Goal: Transaction & Acquisition: Purchase product/service

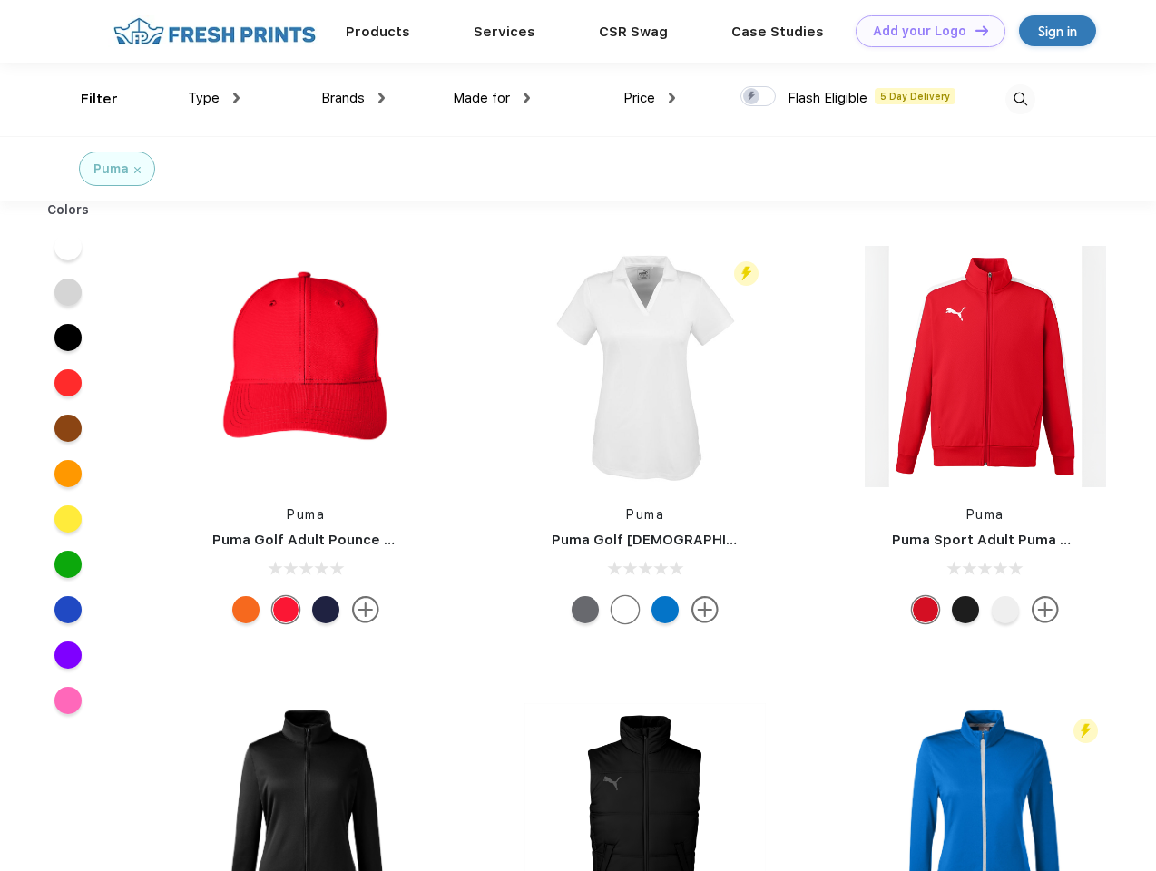
click at [924, 31] on link "Add your Logo Design Tool" at bounding box center [931, 31] width 150 height 32
click at [0, 0] on div "Design Tool" at bounding box center [0, 0] width 0 height 0
click at [974, 30] on link "Add your Logo Design Tool" at bounding box center [931, 31] width 150 height 32
click at [87, 99] on div "Filter" at bounding box center [99, 99] width 37 height 21
click at [214, 98] on span "Type" at bounding box center [204, 98] width 32 height 16
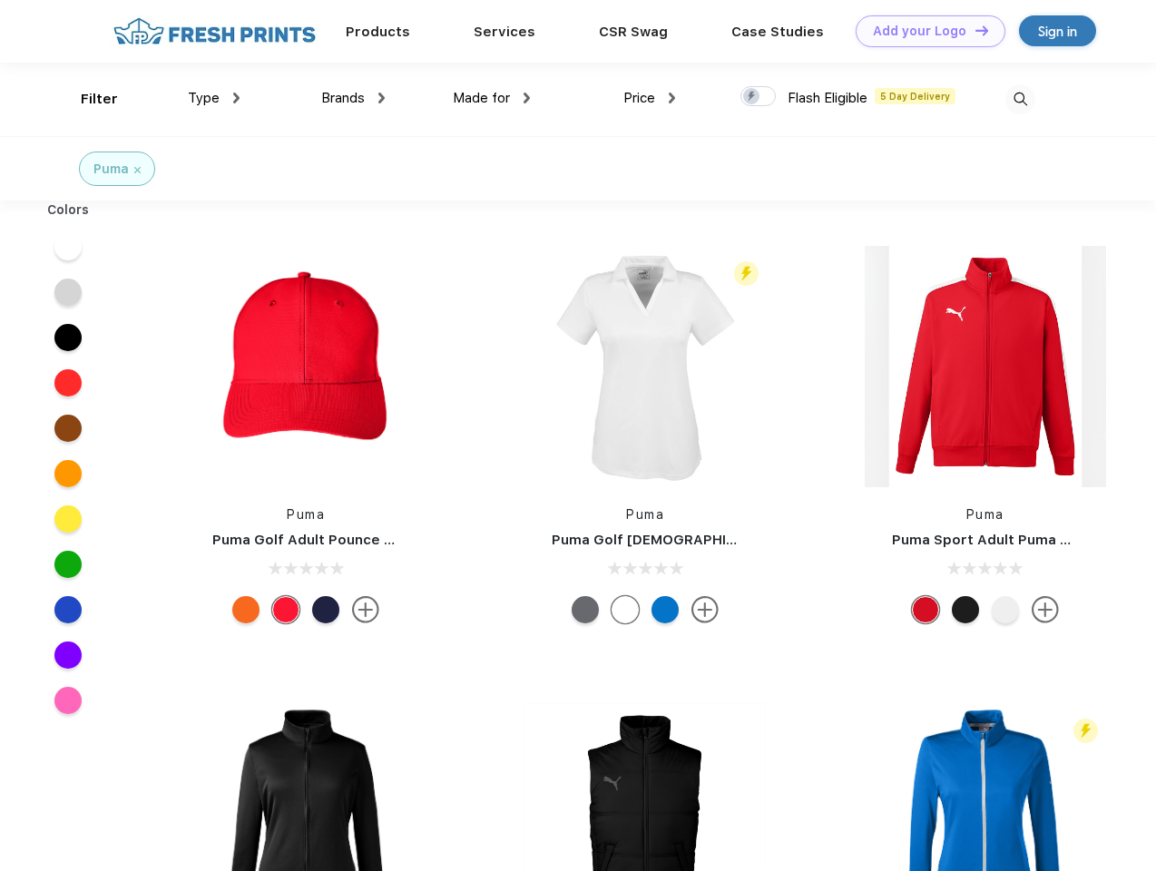
click at [353, 98] on span "Brands" at bounding box center [343, 98] width 44 height 16
click at [492, 98] on span "Made for" at bounding box center [481, 98] width 57 height 16
click at [650, 98] on span "Price" at bounding box center [639, 98] width 32 height 16
click at [759, 97] on div at bounding box center [757, 96] width 35 height 20
click at [752, 97] on input "checkbox" at bounding box center [746, 91] width 12 height 12
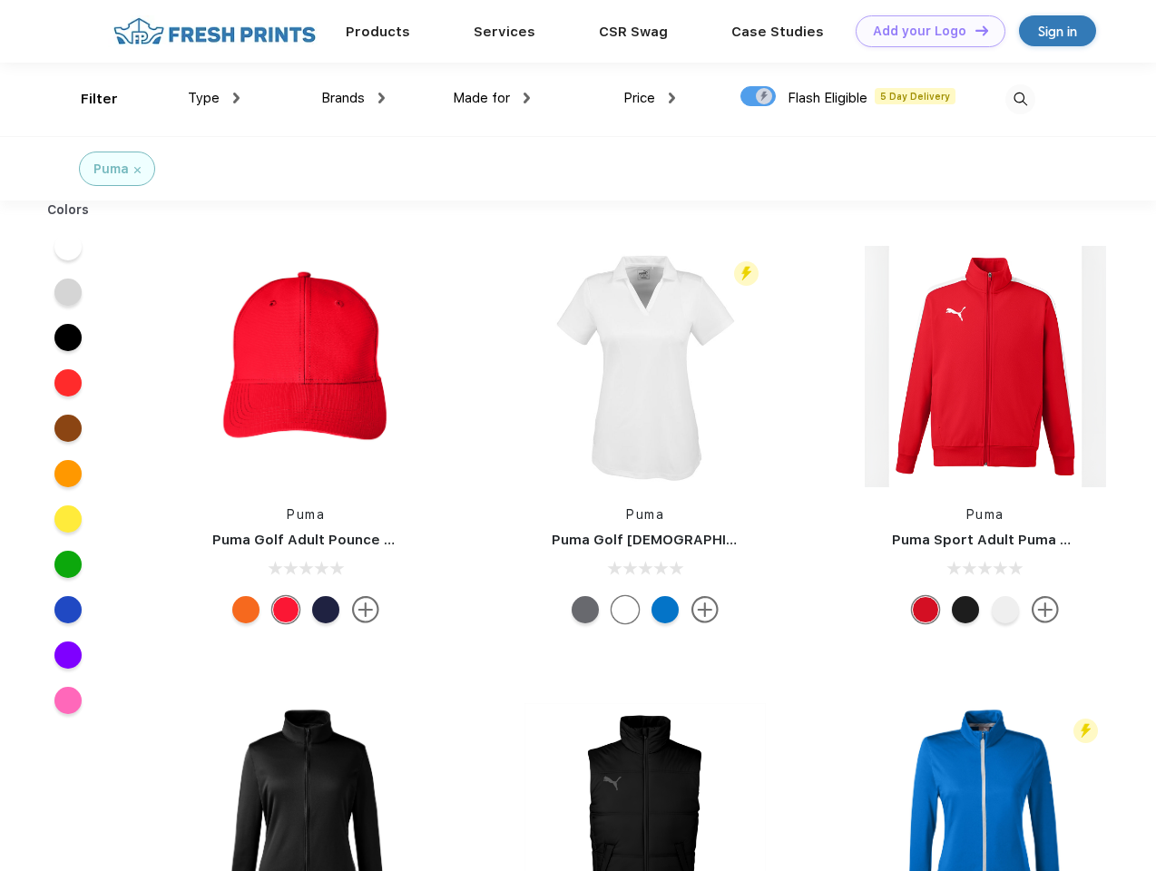
click at [1020, 99] on img at bounding box center [1020, 99] width 30 height 30
